Goal: Communication & Community: Share content

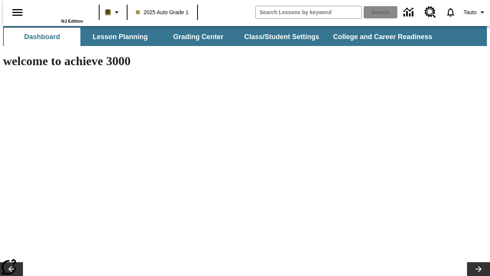
type input "-1"
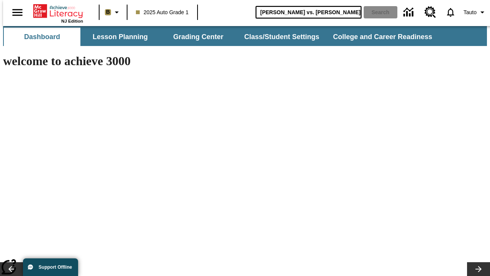
type input "[PERSON_NAME] vs. [PERSON_NAME]"
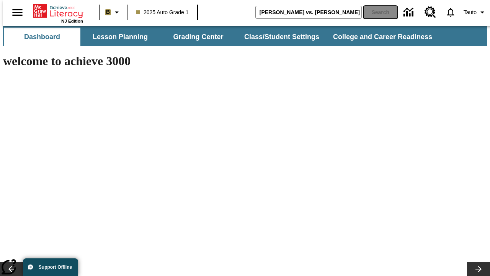
click at [376, 12] on button "Search" at bounding box center [381, 12] width 34 height 12
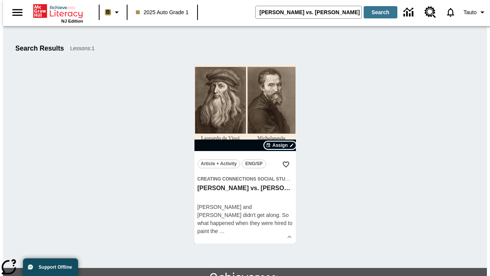
click at [280, 145] on span "Assign" at bounding box center [279, 145] width 15 height 7
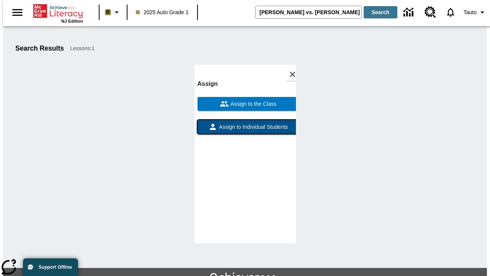
click at [245, 130] on span "Assign to Individual Students" at bounding box center [252, 127] width 70 height 8
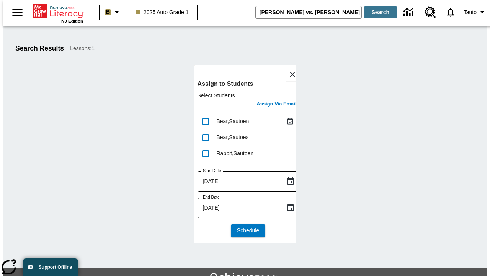
click at [271, 105] on h6 "Assign Via Email" at bounding box center [277, 104] width 40 height 9
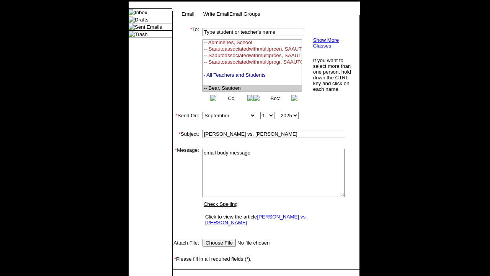
select select "U,22992008,1"
type textarea "email body message"
click at [184, 275] on link "Send" at bounding box center [184, 281] width 12 height 6
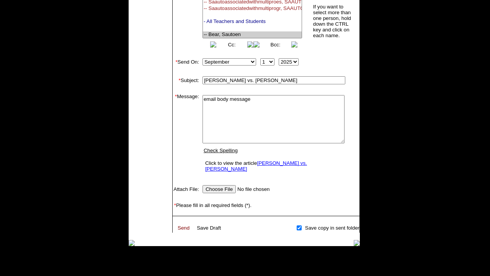
scroll to position [98, 0]
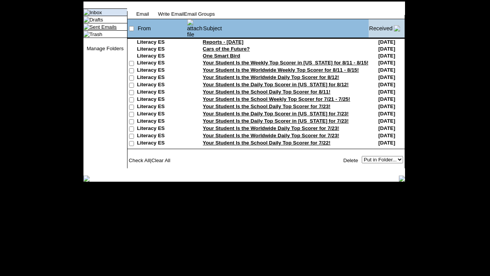
click at [95, 30] on link "Sent Emails" at bounding box center [103, 27] width 27 height 6
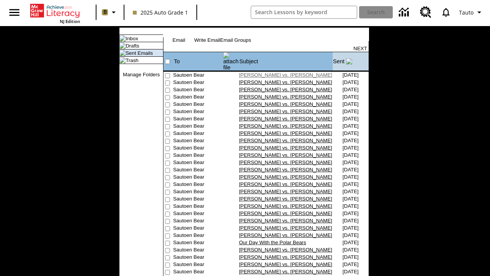
click at [273, 72] on link "[PERSON_NAME] vs. [PERSON_NAME]" at bounding box center [285, 75] width 93 height 6
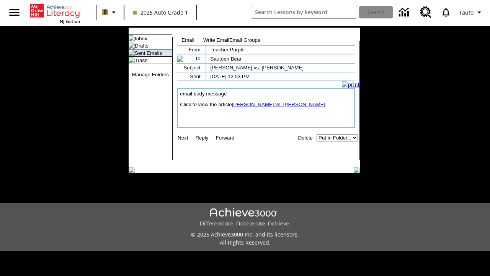
click at [274, 107] on link "[PERSON_NAME] vs. [PERSON_NAME]" at bounding box center [278, 104] width 93 height 6
